Goal: Check status: Check status

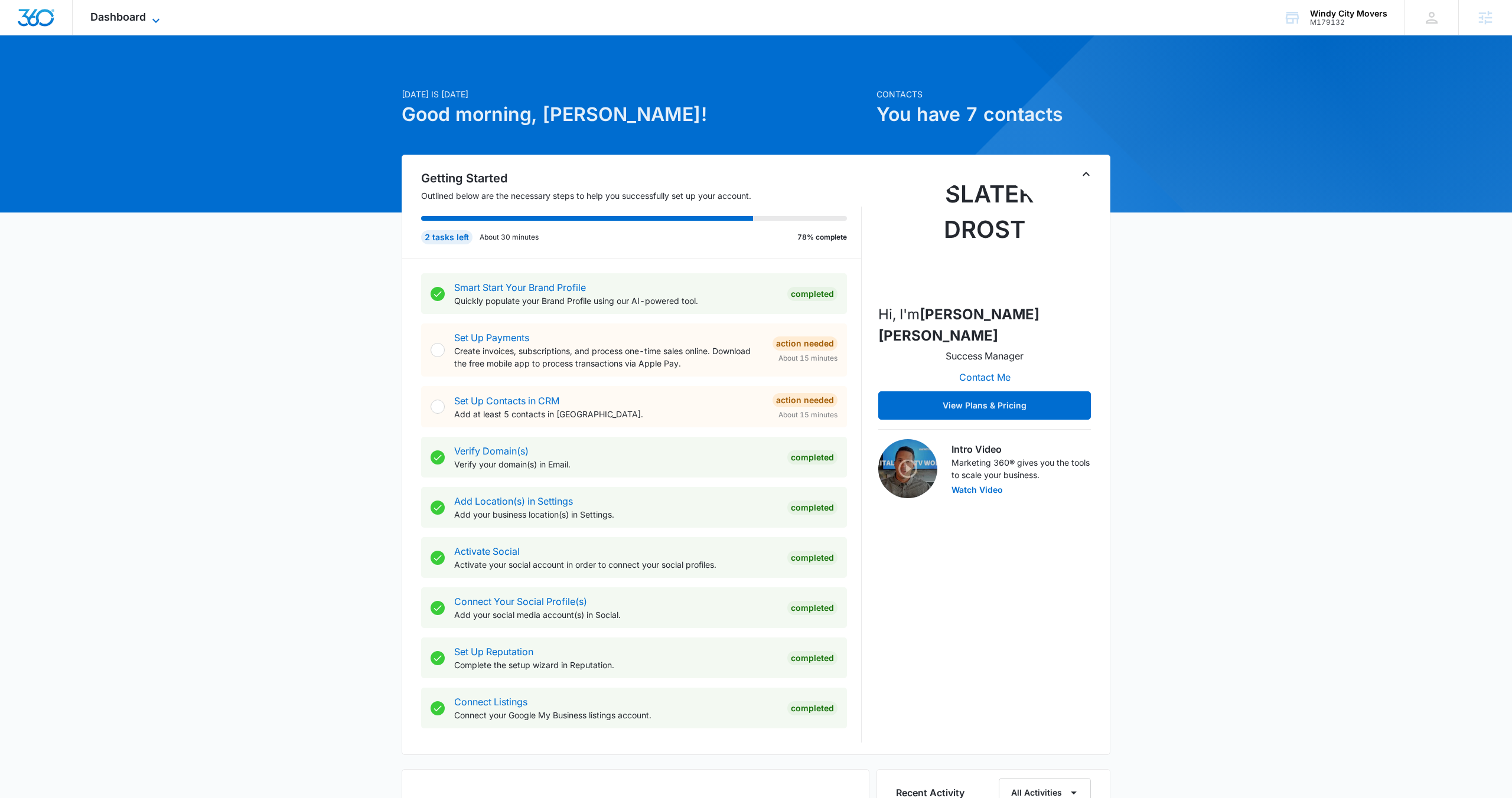
click at [103, 14] on span "Dashboard" at bounding box center [118, 17] width 56 height 13
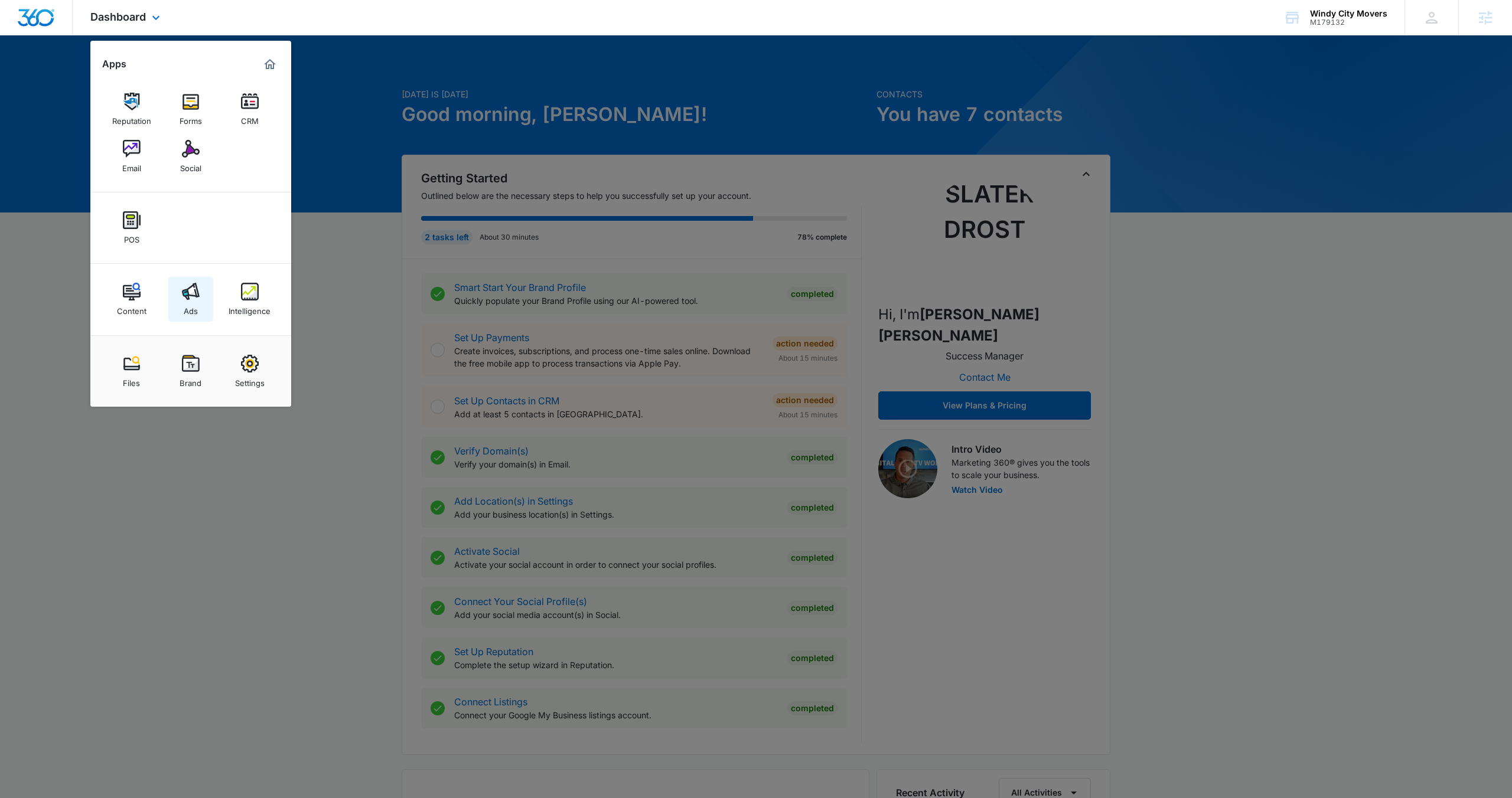
click at [203, 294] on link "Ads" at bounding box center [191, 299] width 45 height 45
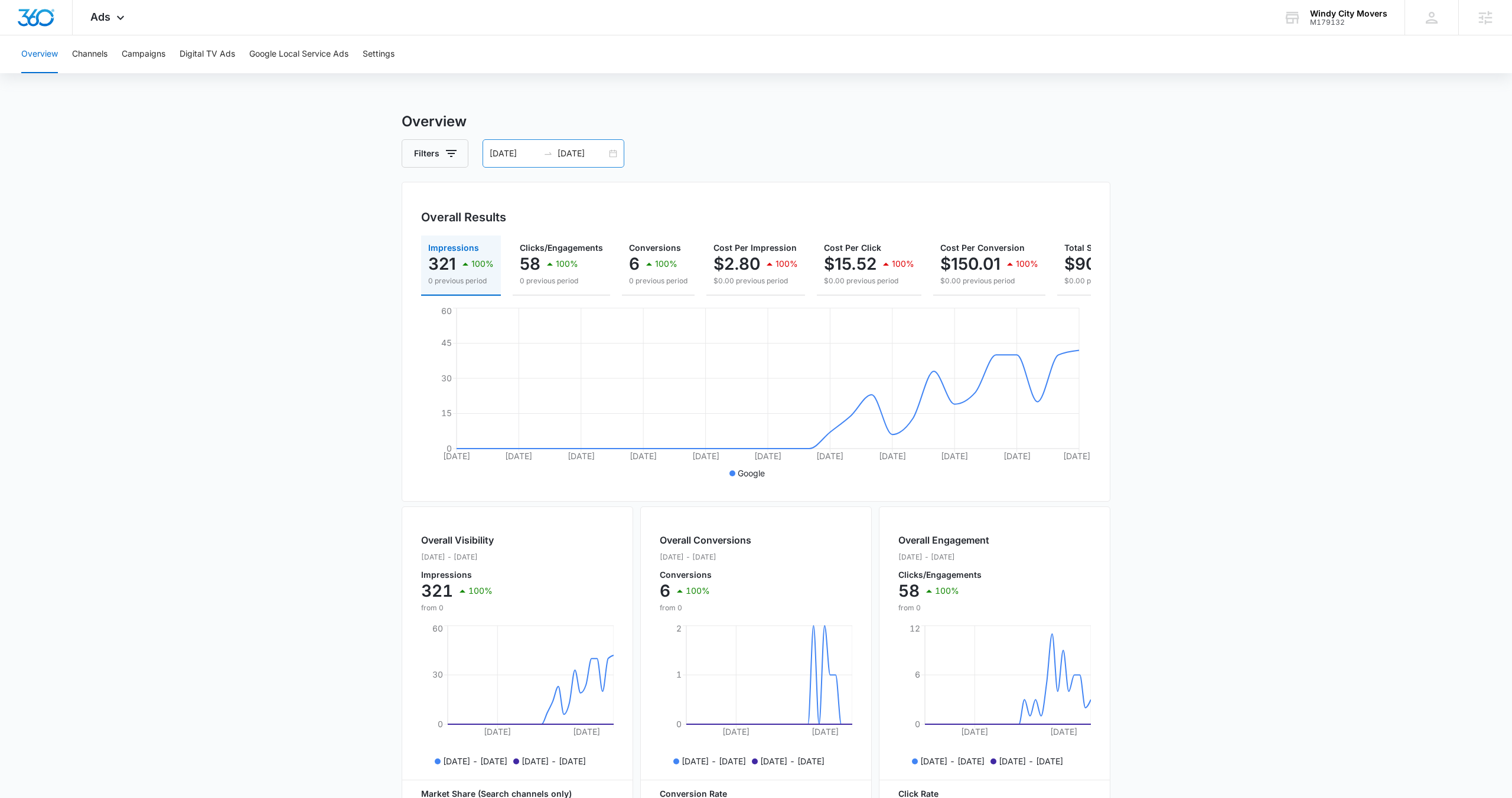
click at [610, 152] on div "[DATE] [DATE]" at bounding box center [553, 154] width 142 height 28
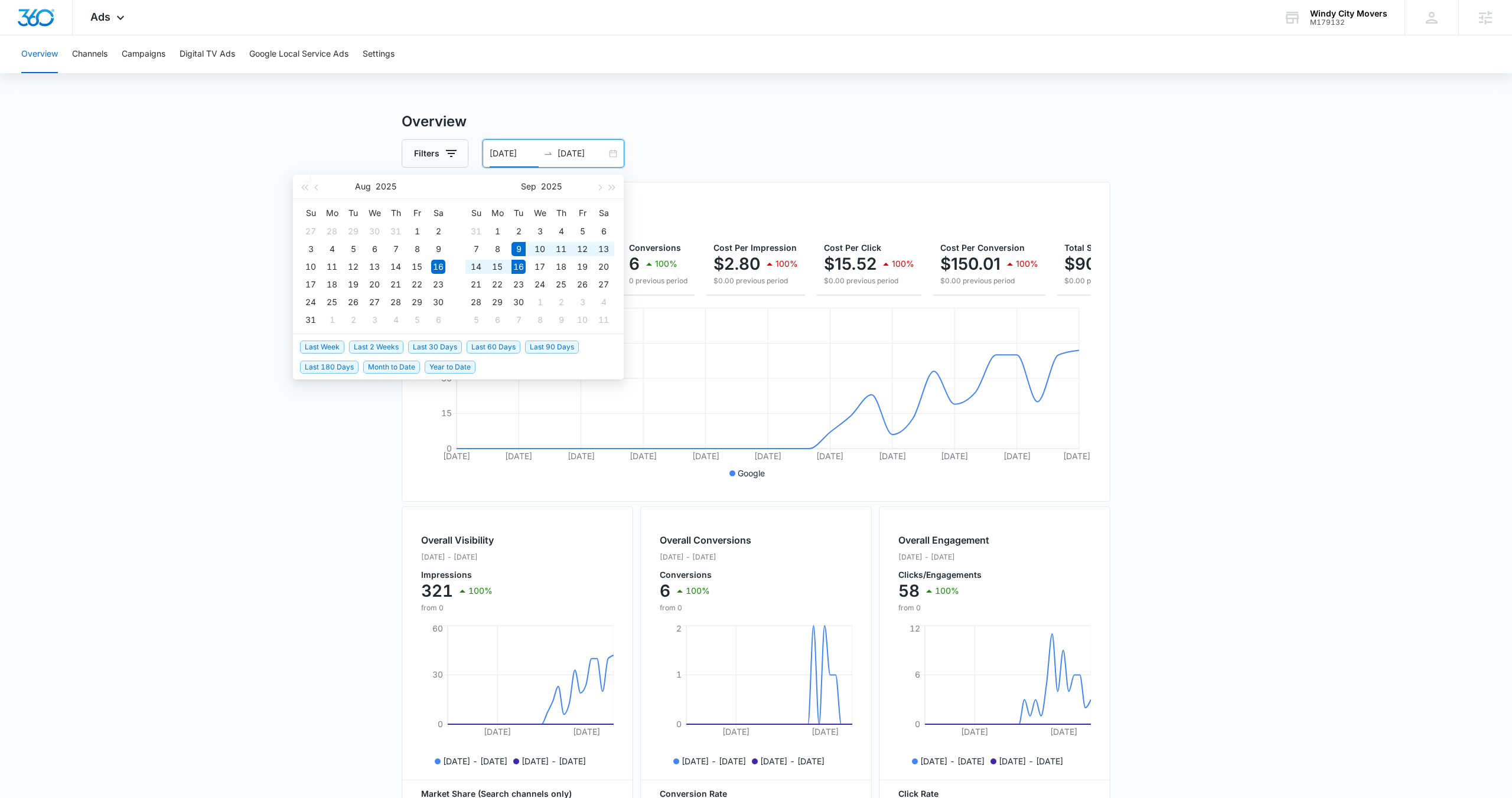
click at [335, 347] on span "Last Week" at bounding box center [322, 347] width 44 height 13
type input "[DATE]"
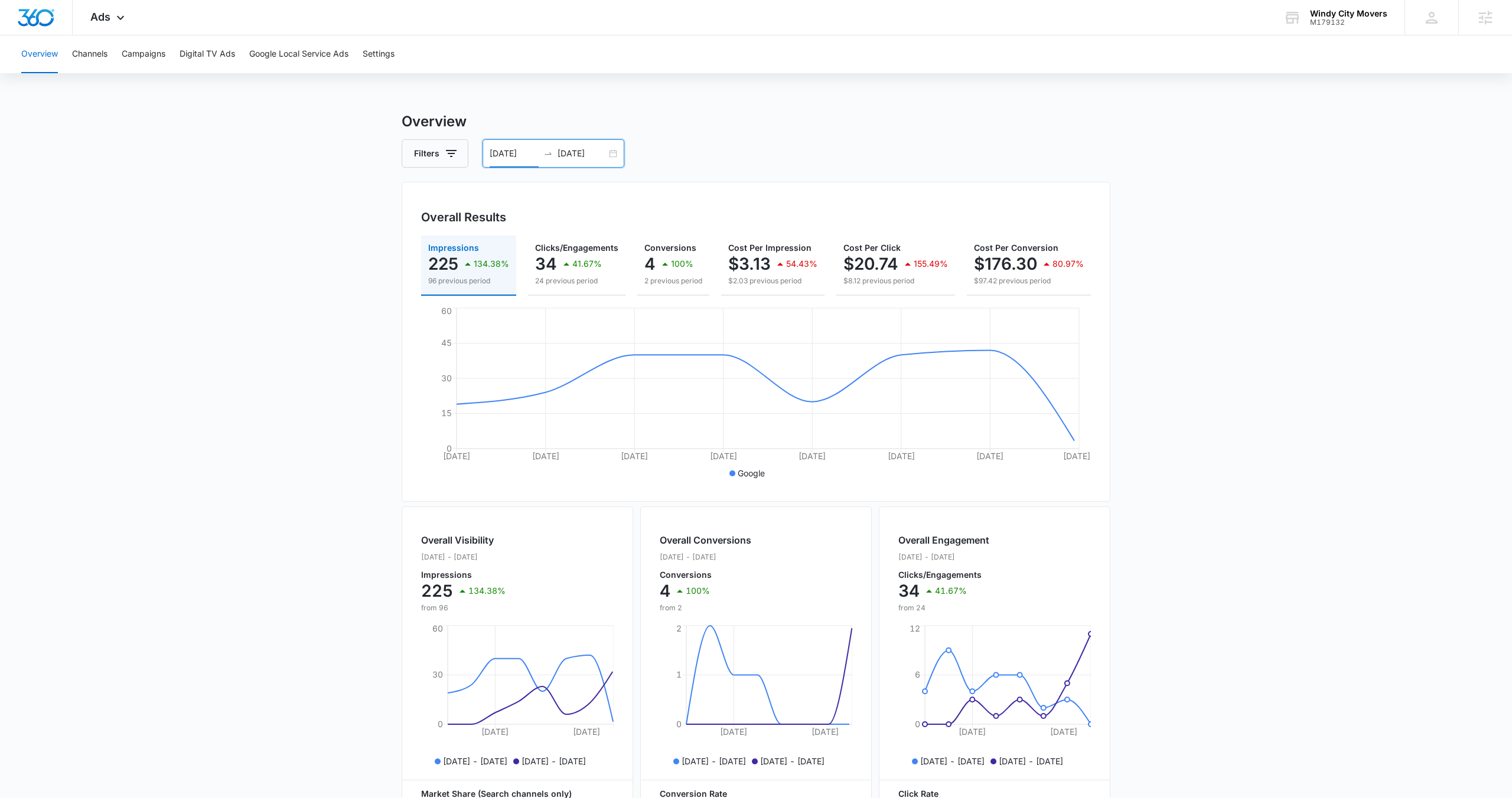
click at [613, 153] on div "[DATE] [DATE]" at bounding box center [553, 154] width 142 height 28
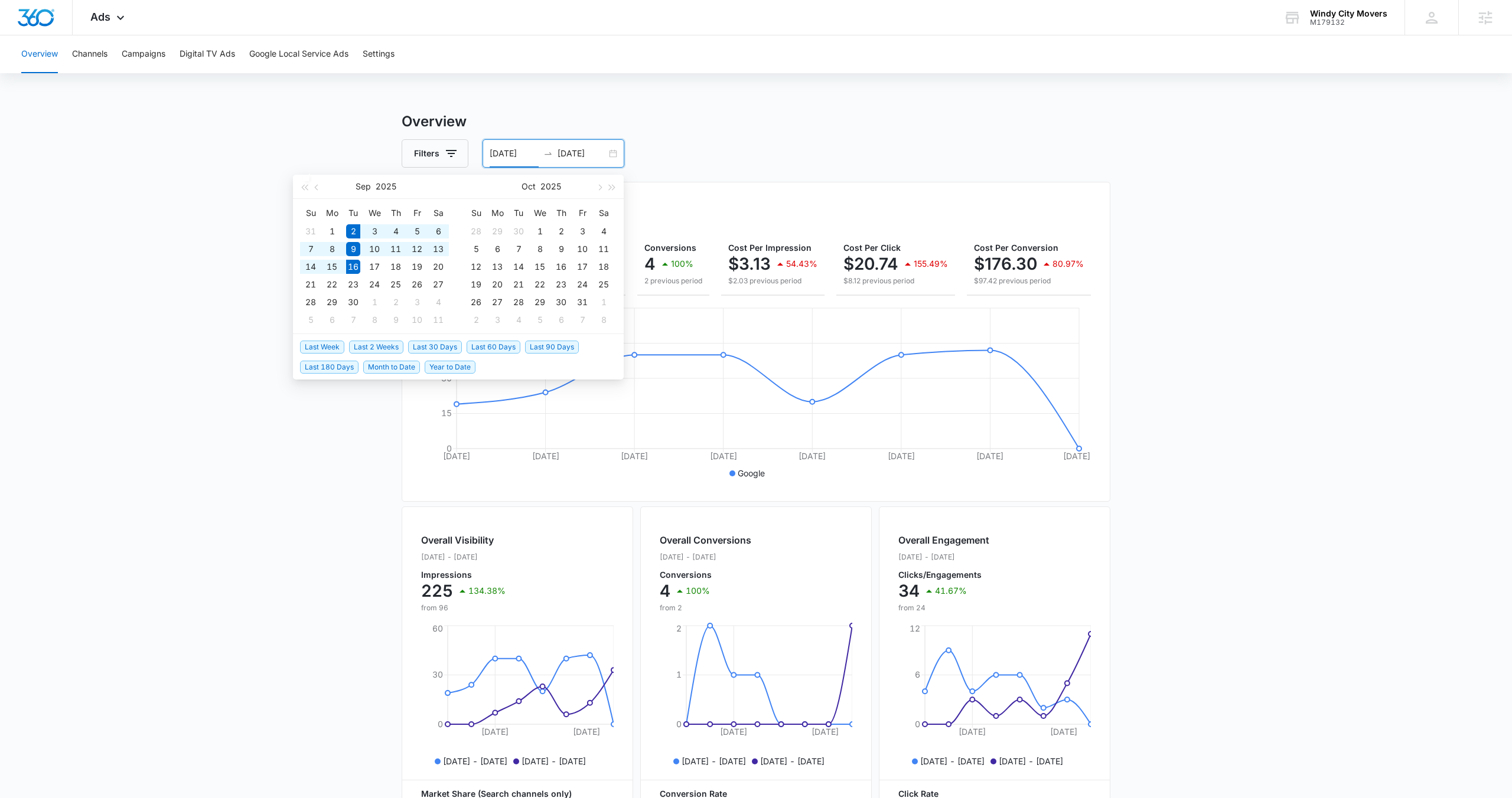
click at [389, 347] on span "Last 2 Weeks" at bounding box center [376, 347] width 54 height 13
type input "[DATE]"
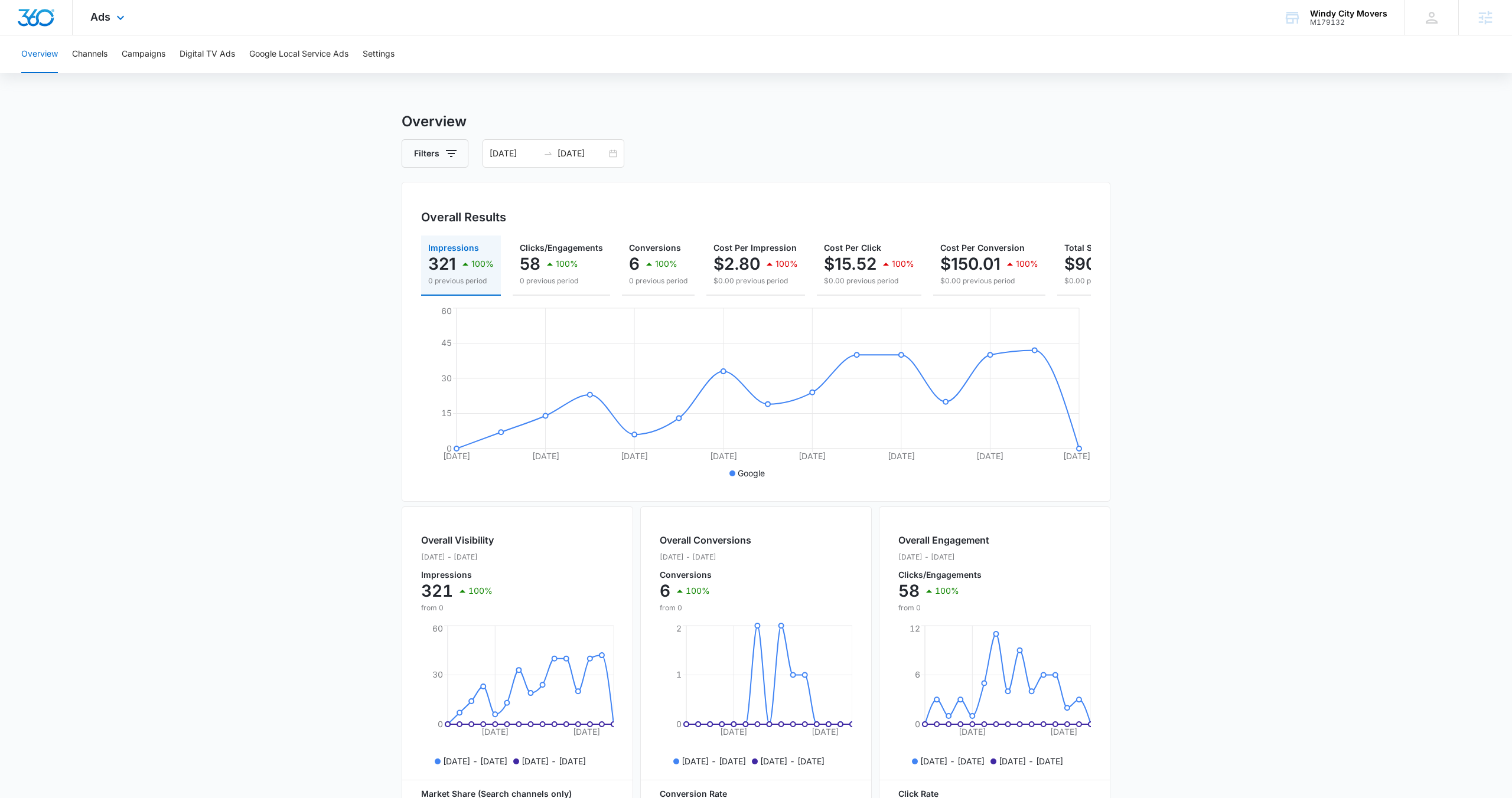
click at [99, 27] on div "Ads Apps Reputation Forms CRM Email Social POS Content Ads Intelligence Files B…" at bounding box center [109, 17] width 73 height 35
